Goal: Task Accomplishment & Management: Manage account settings

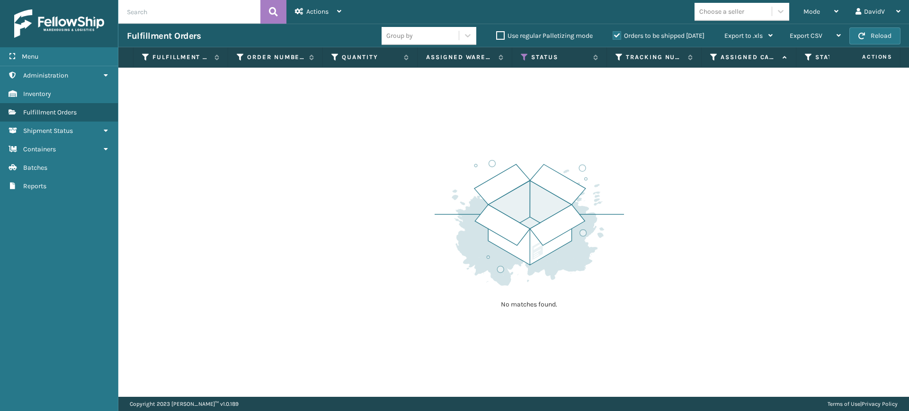
click at [614, 36] on label "Orders to be shipped [DATE]" at bounding box center [659, 36] width 92 height 8
click at [613, 36] on input "Orders to be shipped [DATE]" at bounding box center [613, 33] width 0 height 6
click at [613, 35] on label "Orders to be shipped [DATE]" at bounding box center [659, 36] width 92 height 8
click at [613, 35] on input "Orders to be shipped [DATE]" at bounding box center [613, 33] width 0 height 6
click at [618, 35] on label "Orders to be shipped [DATE]" at bounding box center [659, 36] width 92 height 8
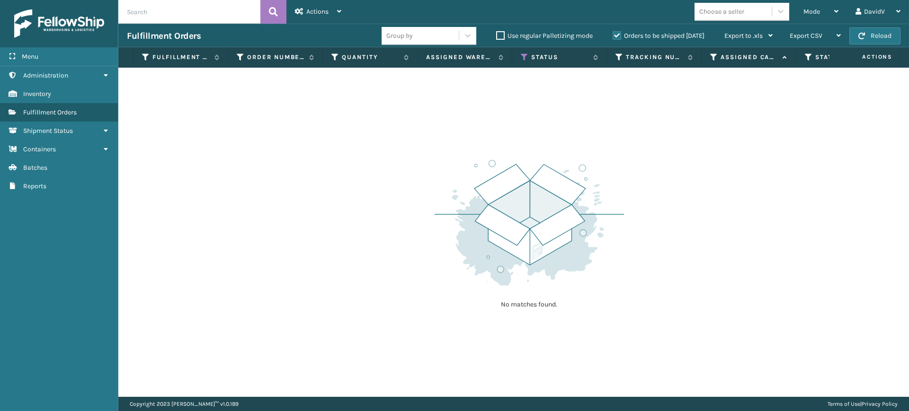
click at [613, 35] on input "Orders to be shipped [DATE]" at bounding box center [613, 33] width 0 height 6
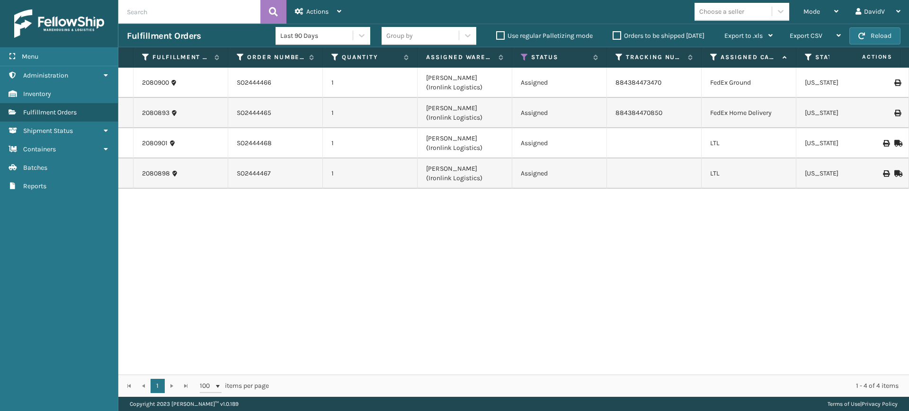
click at [618, 35] on label "Orders to be shipped [DATE]" at bounding box center [659, 36] width 92 height 8
click at [613, 35] on input "Orders to be shipped [DATE]" at bounding box center [613, 33] width 0 height 6
click at [618, 35] on label "Orders to be shipped [DATE]" at bounding box center [659, 36] width 92 height 8
click at [613, 35] on input "Orders to be shipped [DATE]" at bounding box center [613, 33] width 0 height 6
click at [618, 35] on label "Orders to be shipped [DATE]" at bounding box center [659, 36] width 92 height 8
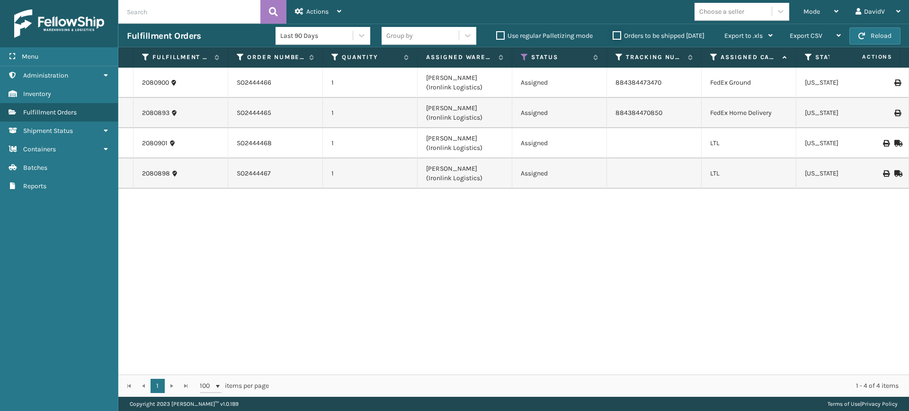
click at [613, 35] on input "Orders to be shipped [DATE]" at bounding box center [613, 33] width 0 height 6
click at [617, 34] on label "Orders to be shipped [DATE]" at bounding box center [659, 36] width 92 height 8
click at [613, 34] on input "Orders to be shipped [DATE]" at bounding box center [613, 33] width 0 height 6
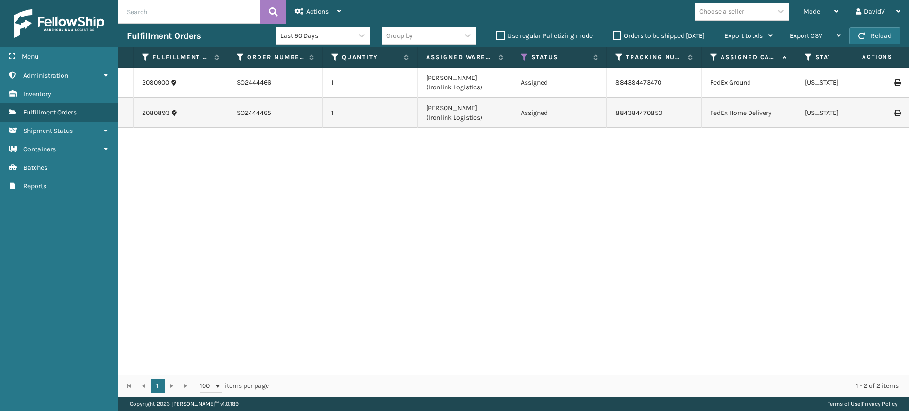
click at [617, 34] on label "Orders to be shipped [DATE]" at bounding box center [659, 36] width 92 height 8
click at [613, 34] on input "Orders to be shipped [DATE]" at bounding box center [613, 33] width 0 height 6
click at [617, 34] on label "Orders to be shipped [DATE]" at bounding box center [659, 36] width 92 height 8
click at [613, 34] on input "Orders to be shipped [DATE]" at bounding box center [613, 33] width 0 height 6
click at [617, 34] on label "Orders to be shipped [DATE]" at bounding box center [659, 36] width 92 height 8
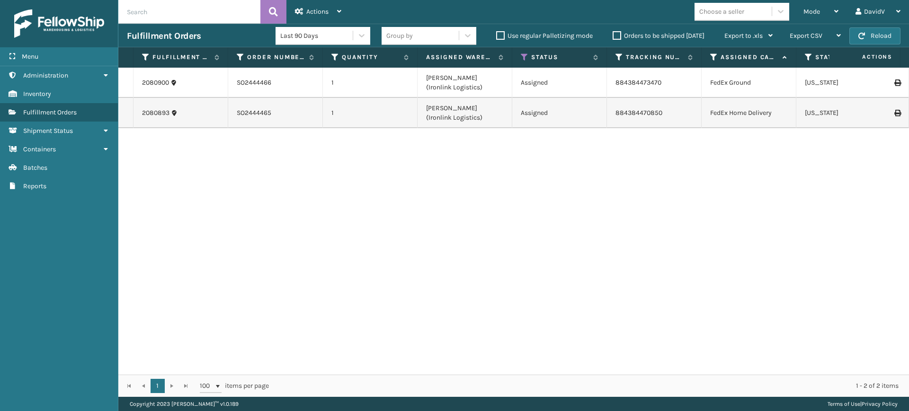
click at [613, 34] on input "Orders to be shipped [DATE]" at bounding box center [613, 33] width 0 height 6
click at [615, 37] on label "Orders to be shipped [DATE]" at bounding box center [659, 36] width 92 height 8
click at [613, 36] on input "Orders to be shipped [DATE]" at bounding box center [613, 33] width 0 height 6
click at [615, 37] on label "Orders to be shipped [DATE]" at bounding box center [659, 36] width 92 height 8
click at [613, 36] on input "Orders to be shipped [DATE]" at bounding box center [613, 33] width 0 height 6
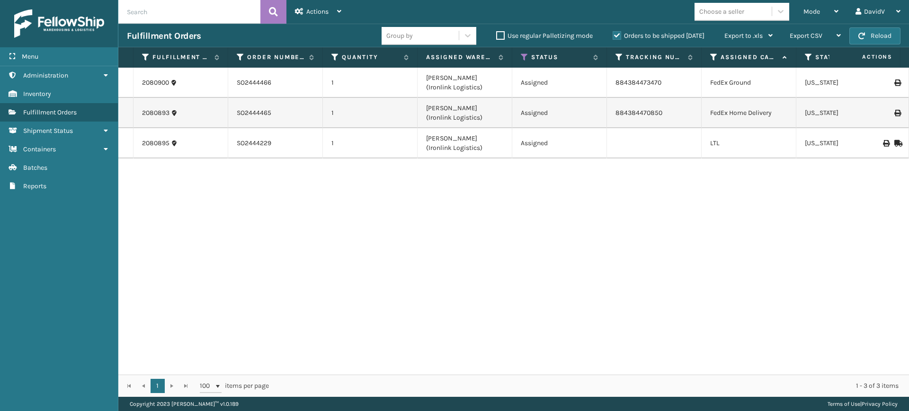
click at [615, 37] on label "Orders to be shipped [DATE]" at bounding box center [659, 36] width 92 height 8
click at [613, 36] on input "Orders to be shipped [DATE]" at bounding box center [613, 33] width 0 height 6
